Goal: Find specific page/section: Find specific page/section

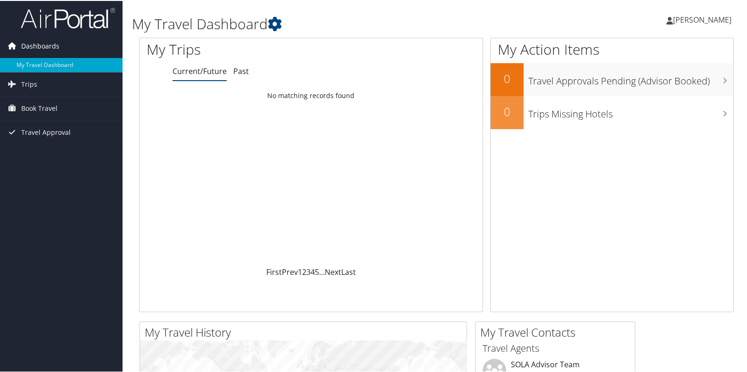
click at [49, 51] on span "Dashboards" at bounding box center [40, 45] width 38 height 24
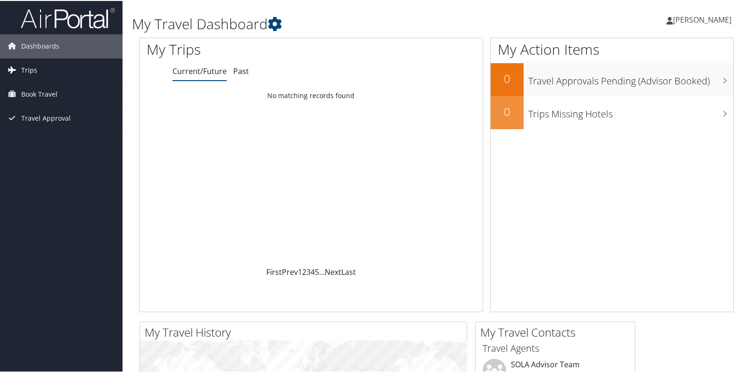
click at [20, 69] on link "Trips" at bounding box center [61, 70] width 123 height 24
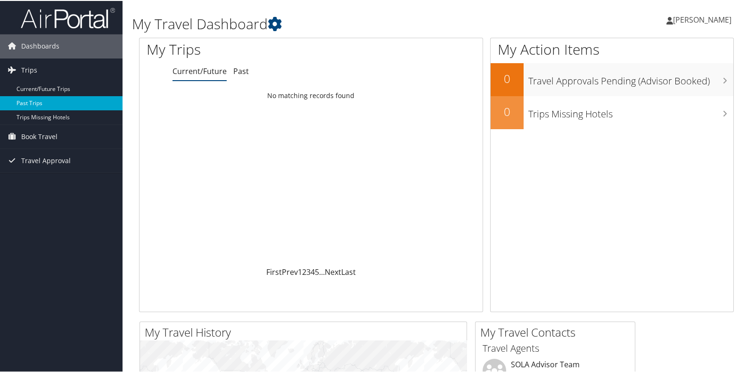
click at [22, 100] on link "Past Trips" at bounding box center [61, 102] width 123 height 14
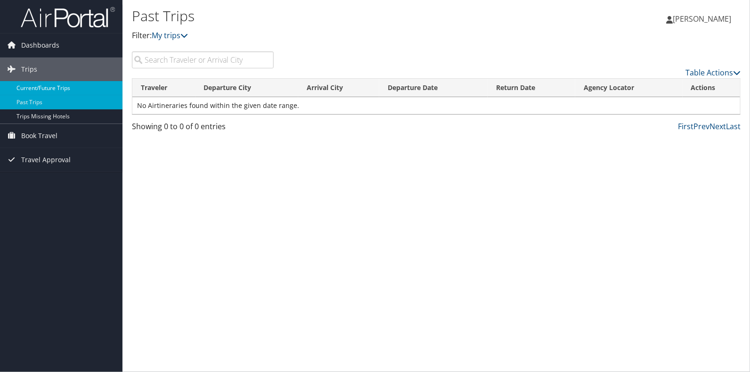
click at [42, 90] on link "Current/Future Trips" at bounding box center [61, 88] width 123 height 14
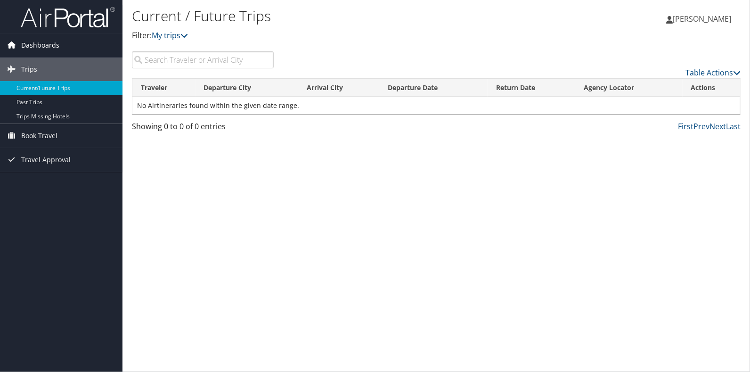
click at [15, 49] on icon at bounding box center [12, 45] width 14 height 14
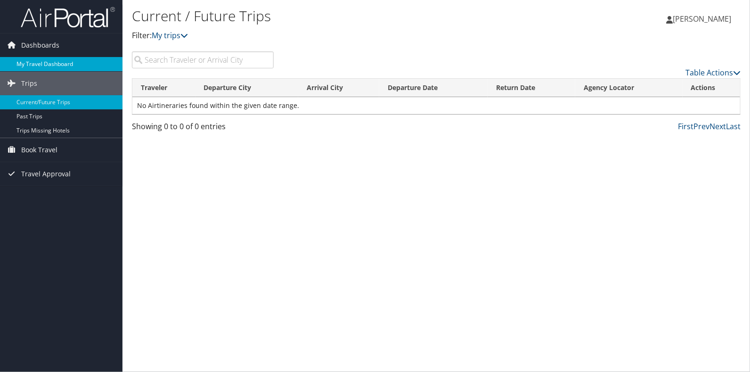
click at [25, 64] on link "My Travel Dashboard" at bounding box center [61, 64] width 123 height 14
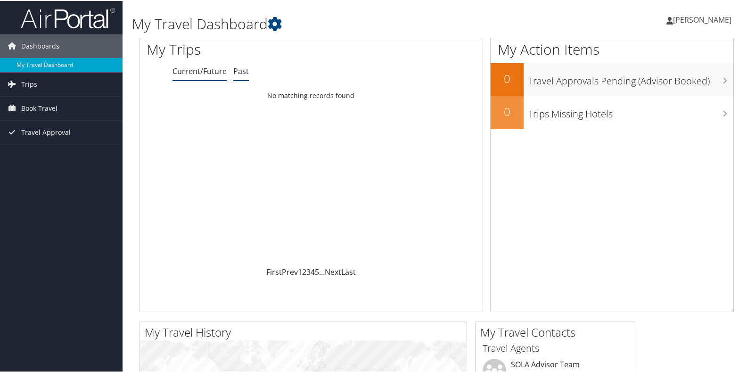
click at [234, 73] on link "Past" at bounding box center [241, 70] width 16 height 10
click at [24, 82] on span "Trips" at bounding box center [29, 84] width 16 height 24
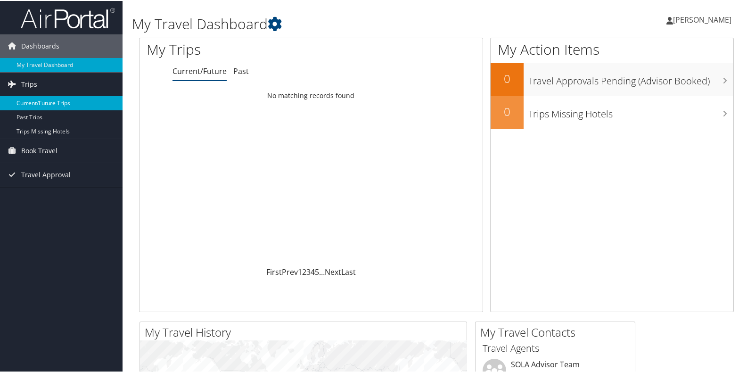
click at [26, 102] on link "Current/Future Trips" at bounding box center [61, 102] width 123 height 14
